Goal: Task Accomplishment & Management: Use online tool/utility

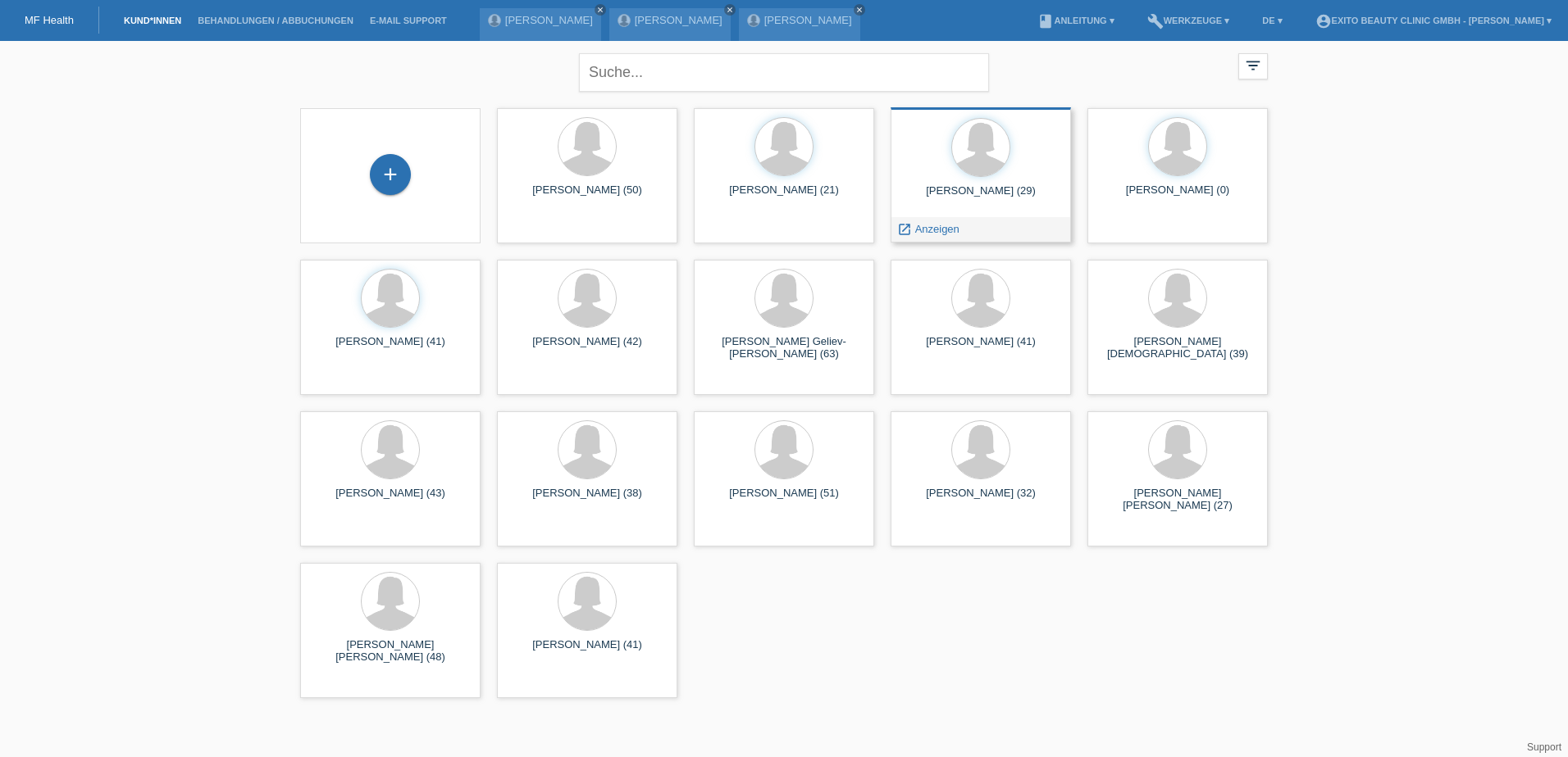
click at [984, 189] on div "Sonja Baumann (29)" at bounding box center [980, 197] width 154 height 26
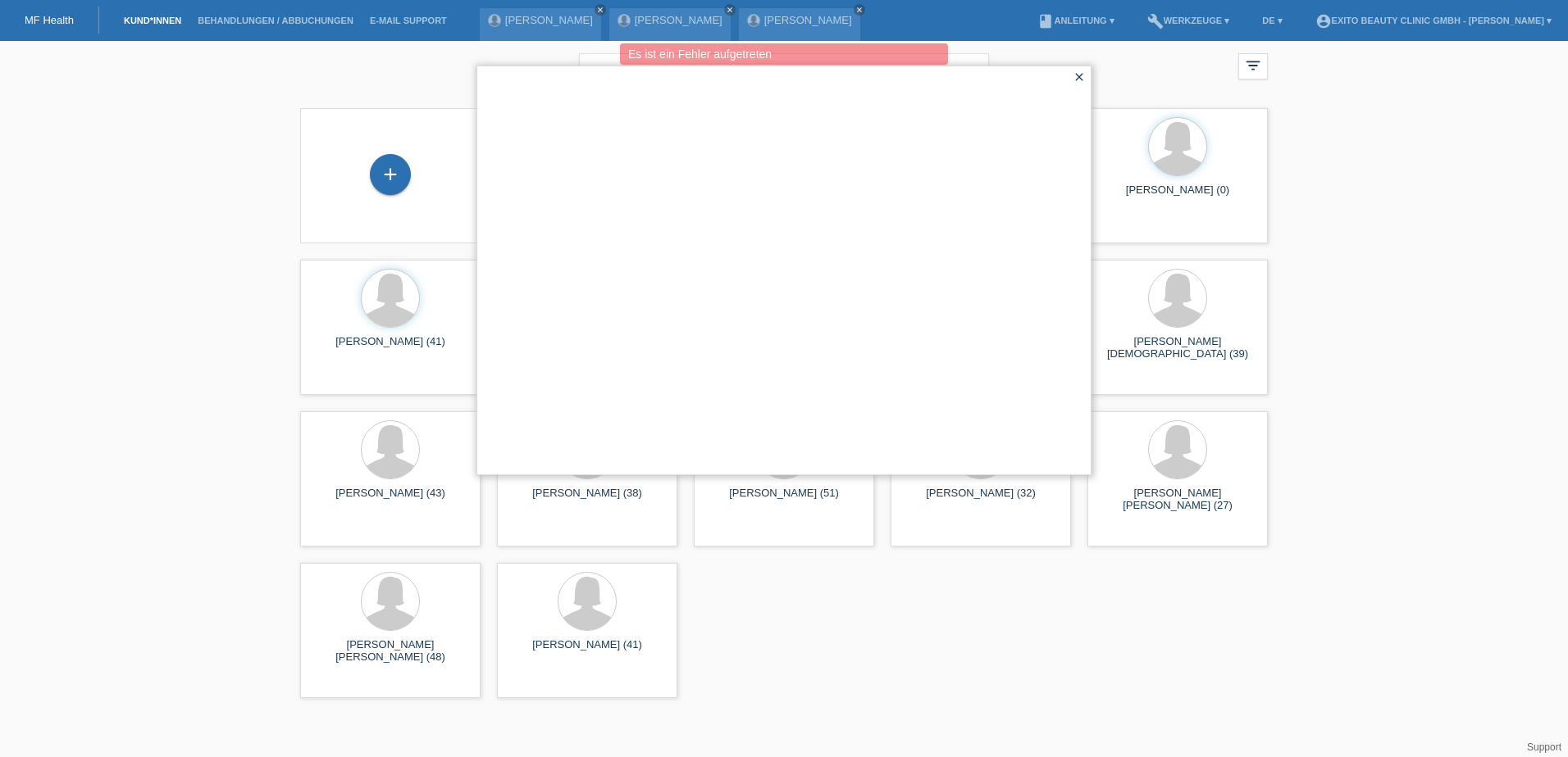
click at [1078, 75] on icon "close" at bounding box center [1079, 77] width 13 height 13
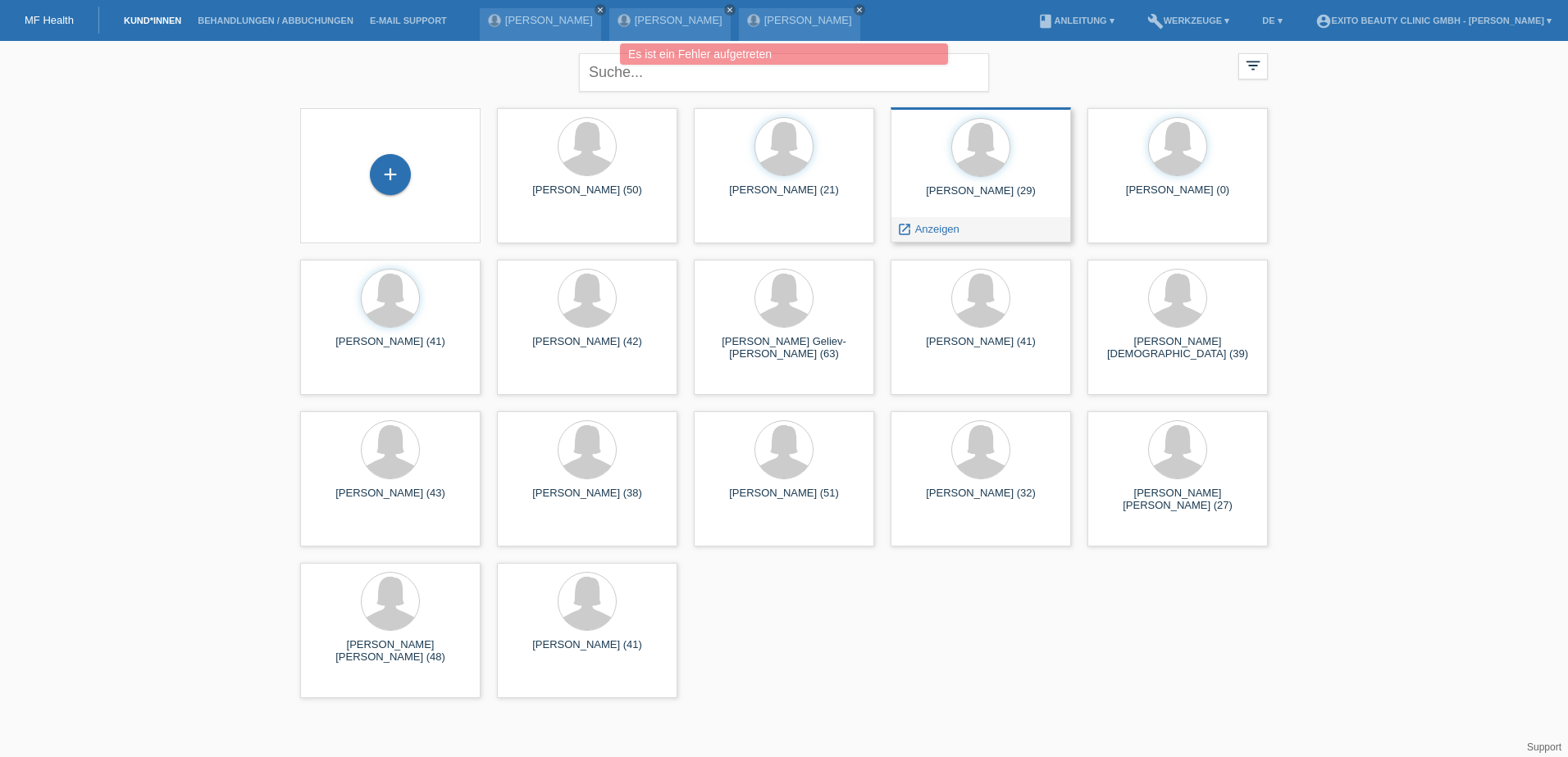
click at [955, 174] on div at bounding box center [980, 149] width 154 height 62
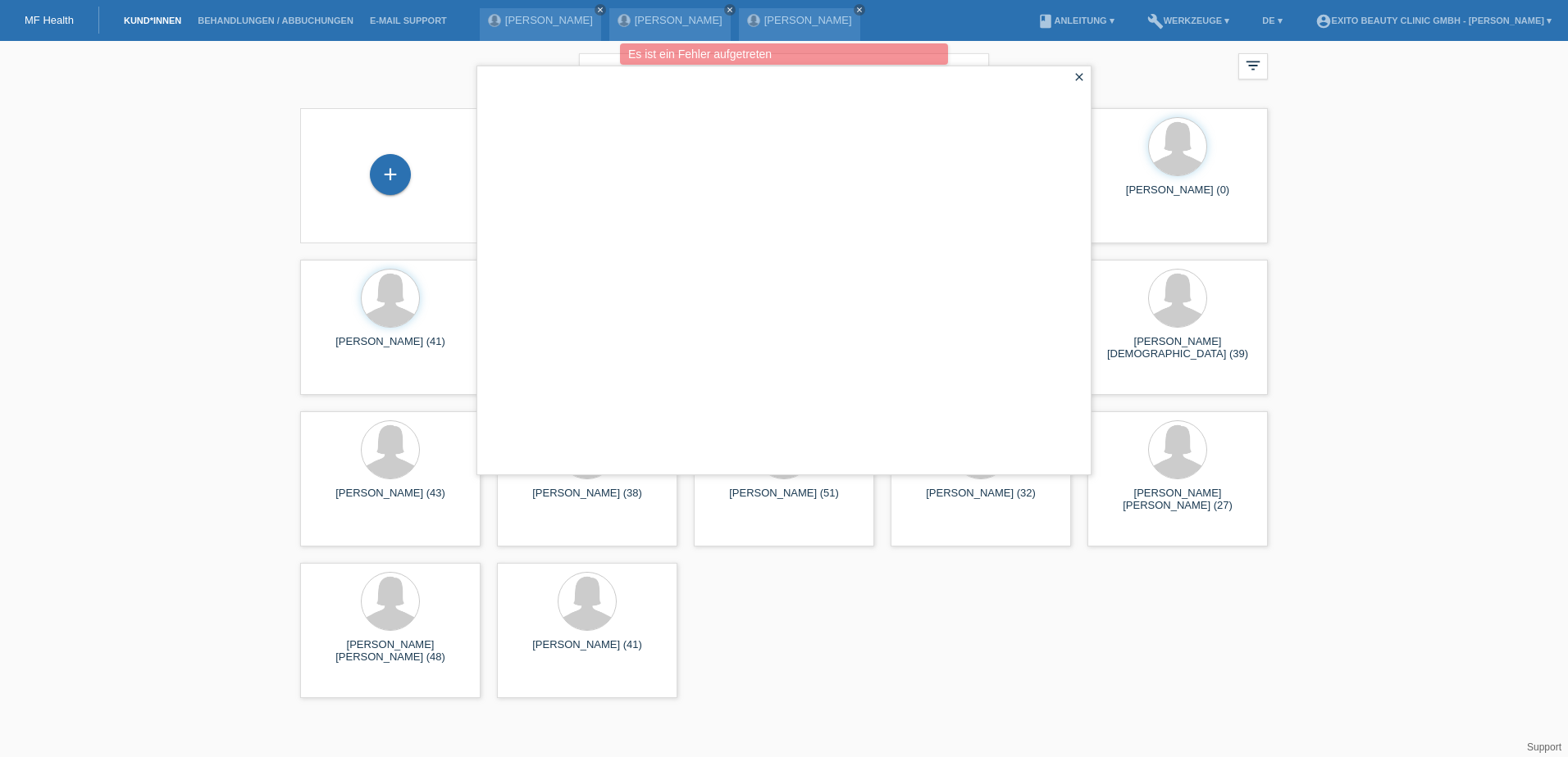
click at [1082, 77] on icon "close" at bounding box center [1079, 77] width 13 height 13
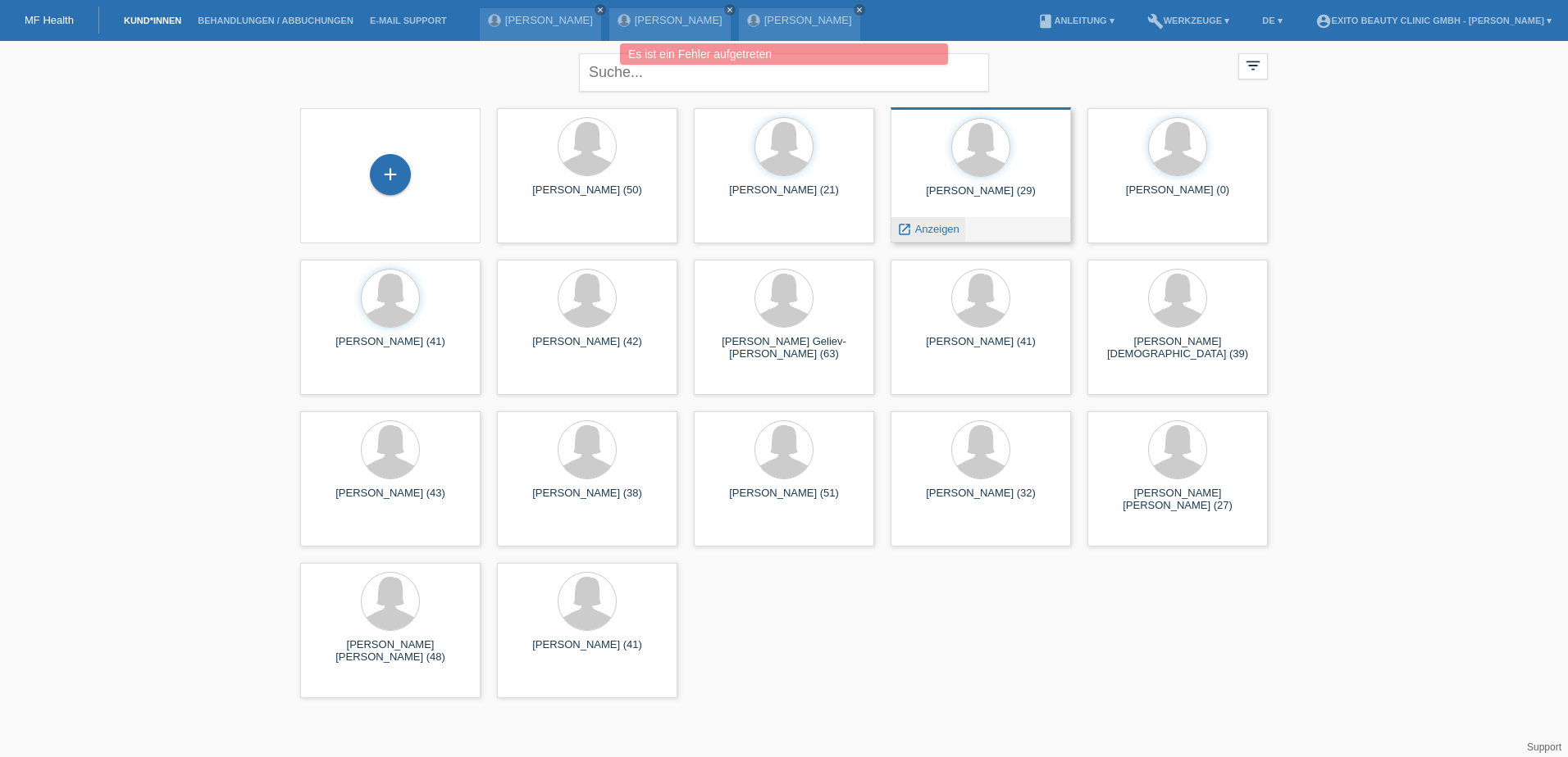
click at [941, 229] on span "Anzeigen" at bounding box center [937, 229] width 44 height 13
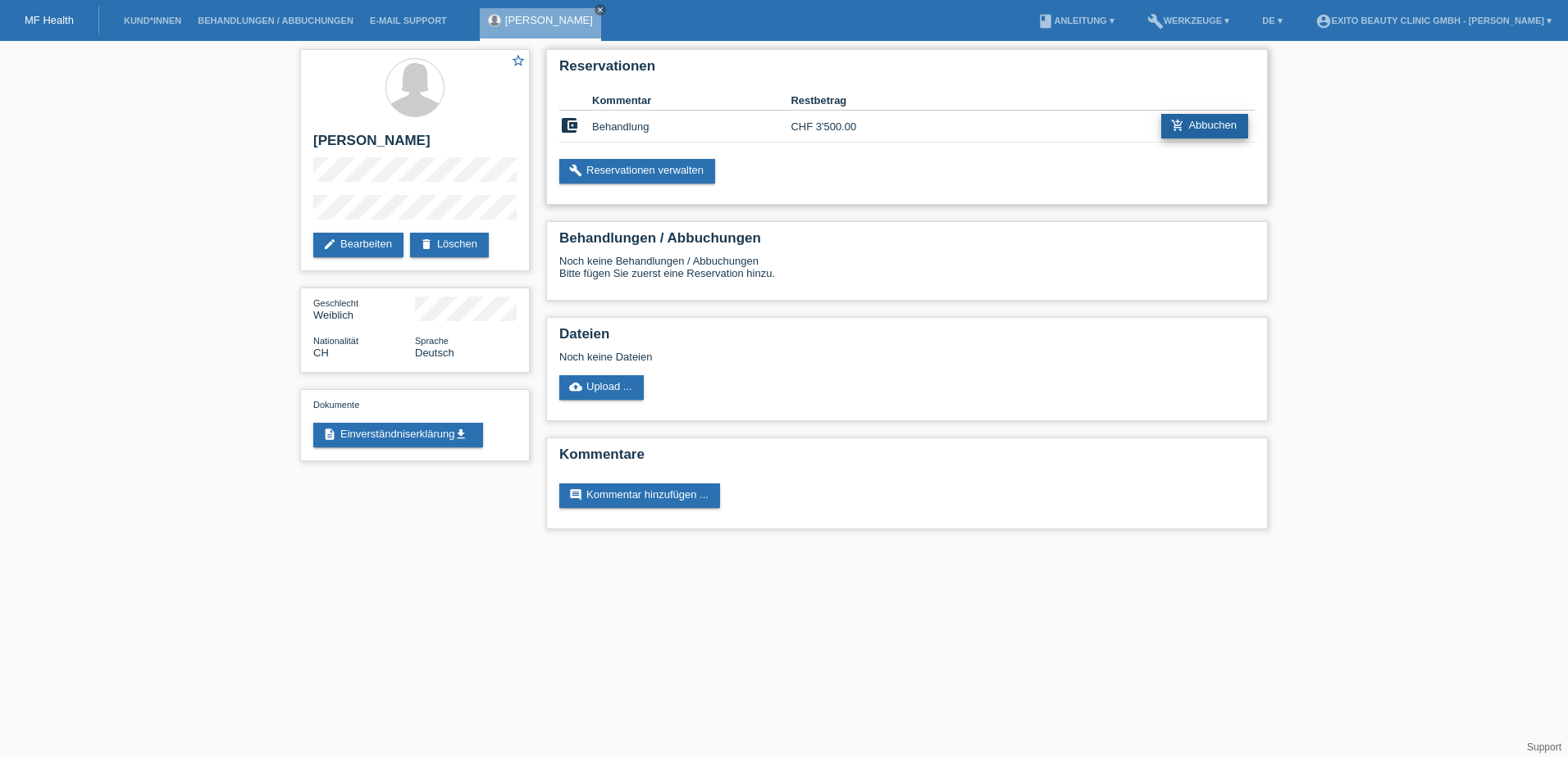
click at [1198, 120] on link "add_shopping_cart Abbuchen" at bounding box center [1205, 126] width 87 height 24
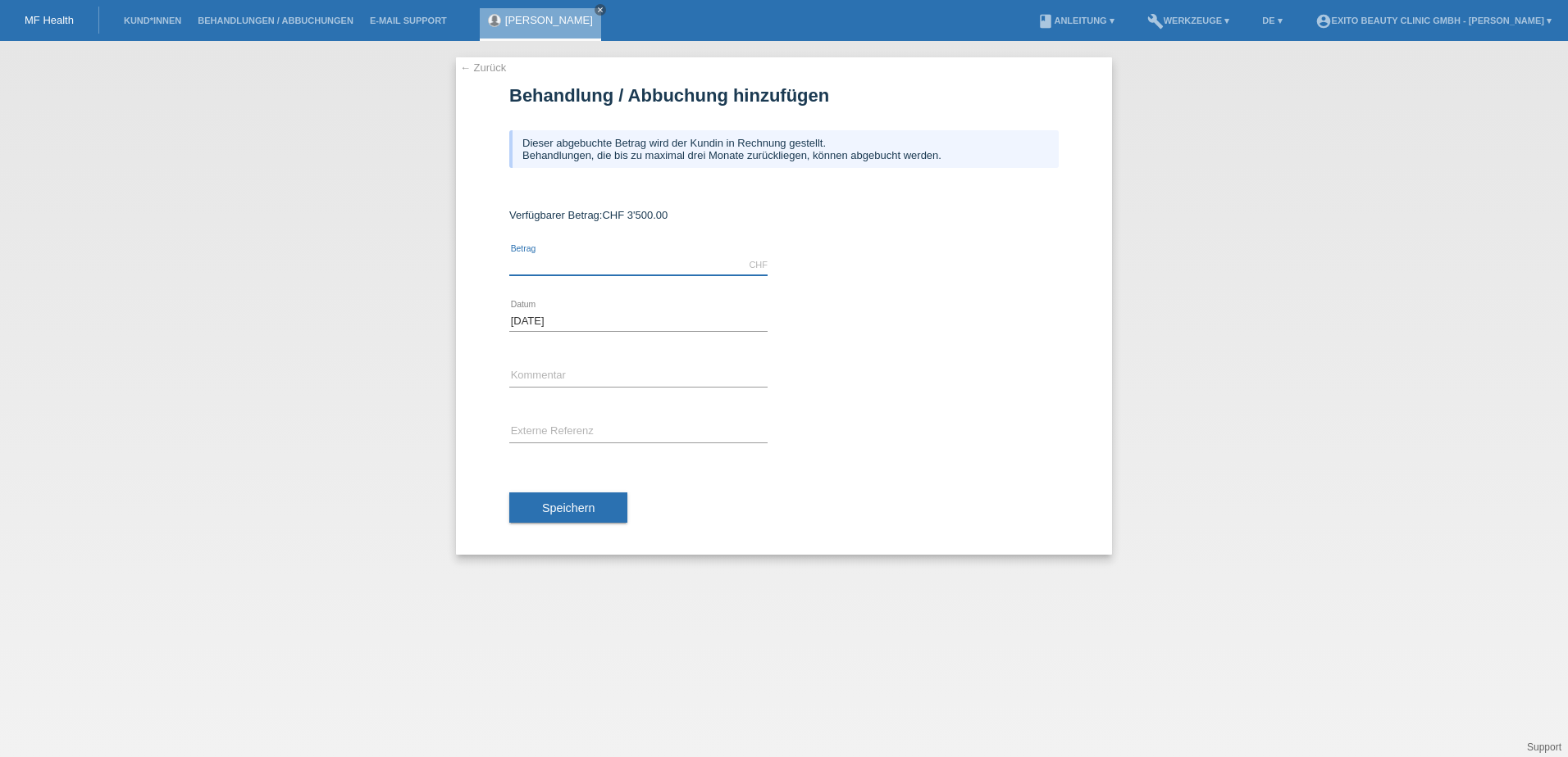
click at [549, 255] on input "text" at bounding box center [638, 265] width 258 height 21
type input "1785.00"
click at [561, 371] on input "text" at bounding box center [638, 377] width 258 height 21
type input "1. Behandlung"
click at [552, 511] on span "Speichern" at bounding box center [568, 508] width 53 height 13
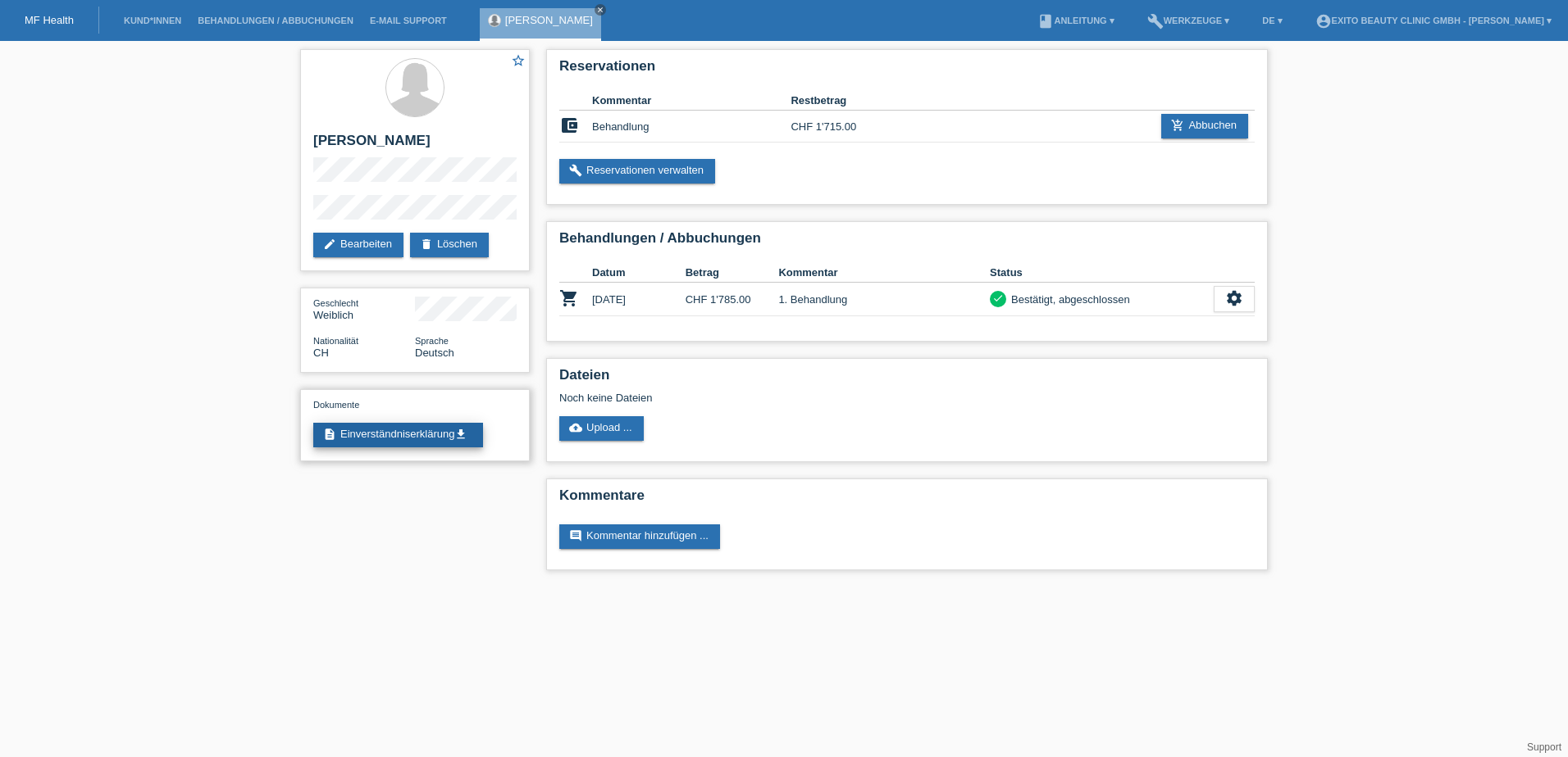
click at [356, 432] on link "description Einverständniserklärung get_app" at bounding box center [398, 435] width 169 height 24
click at [588, 422] on link "cloud_upload Upload ..." at bounding box center [601, 428] width 84 height 24
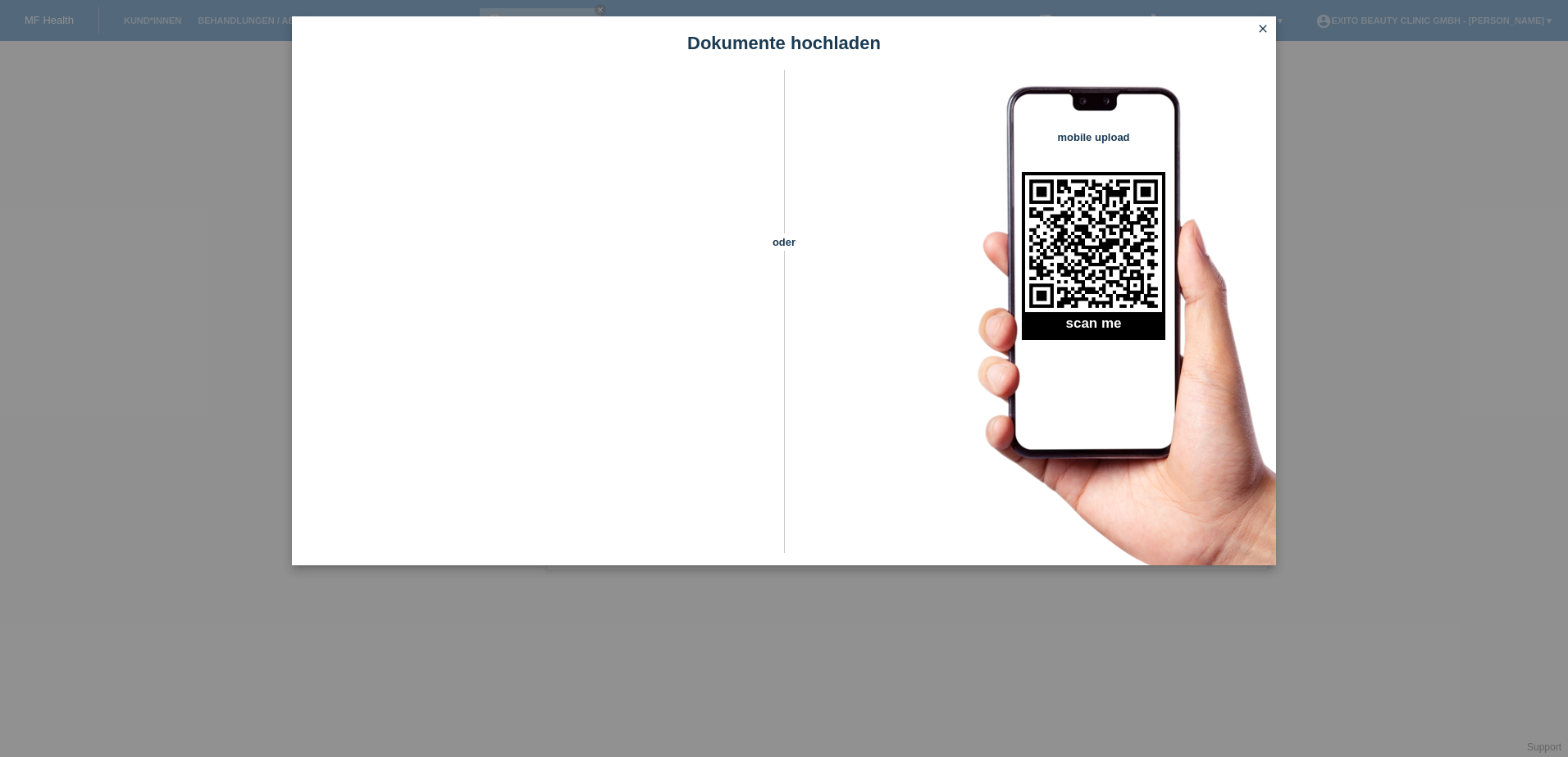
click at [1262, 26] on icon "close" at bounding box center [1263, 28] width 13 height 13
